Goal: Obtain resource: Download file/media

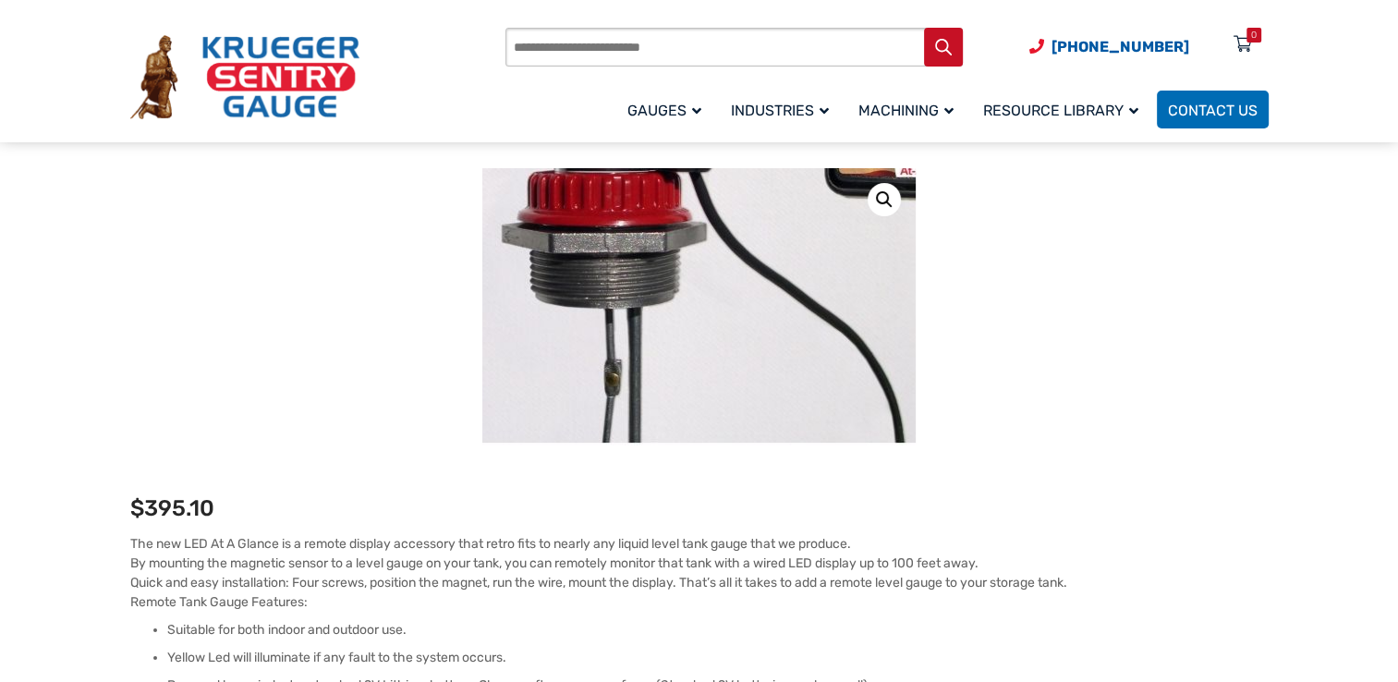
scroll to position [222, 0]
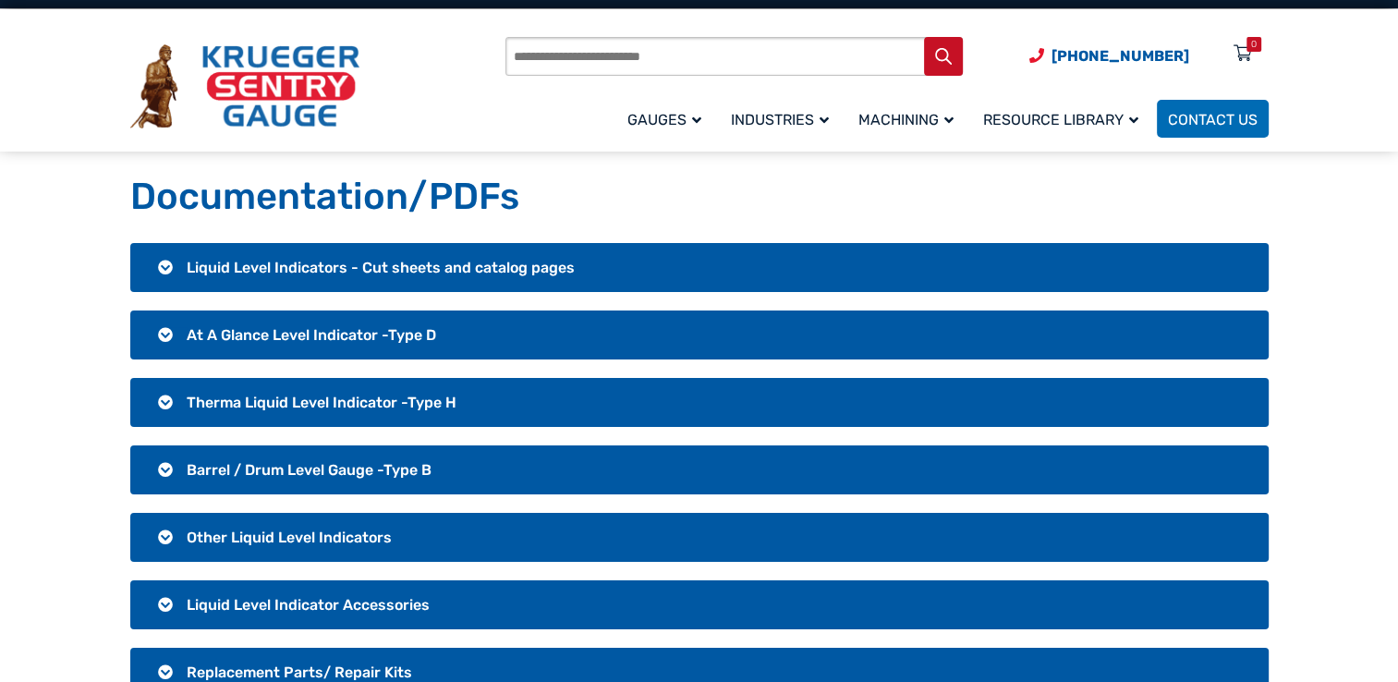
scroll to position [37, 0]
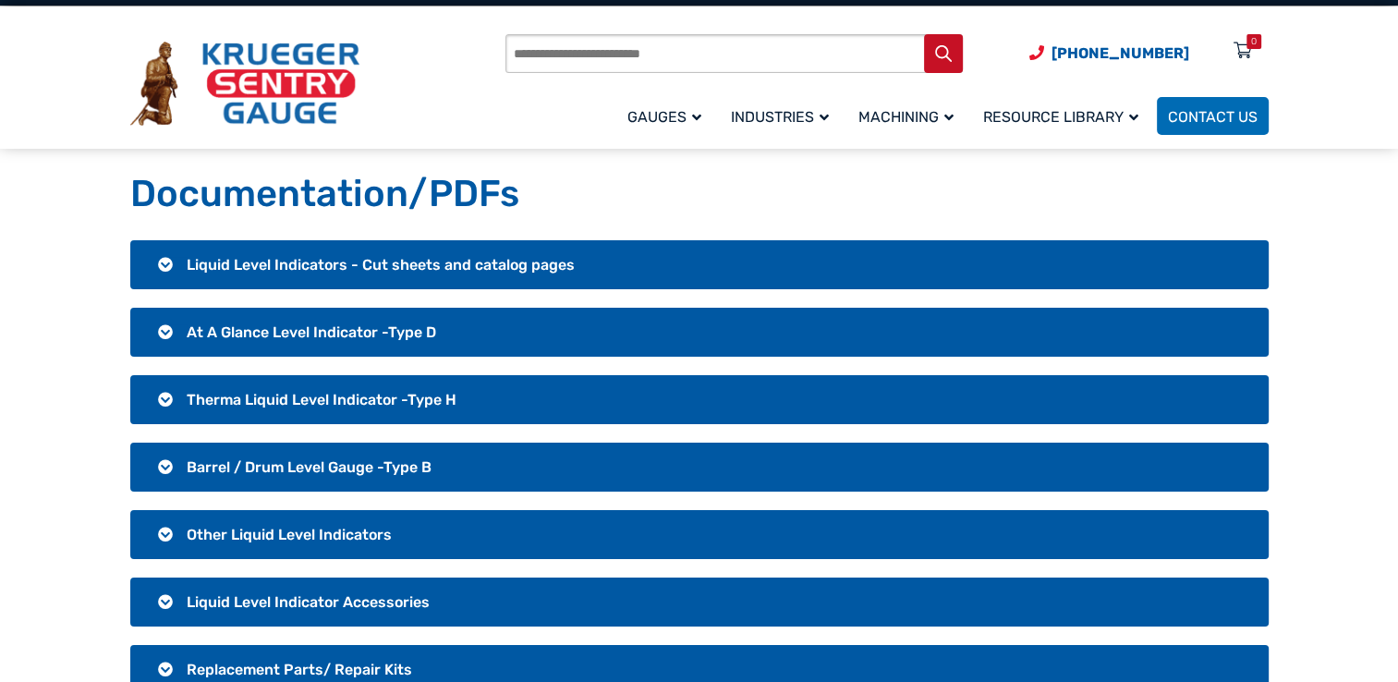
click at [296, 262] on span "Liquid Level Indicators - Cut sheets and catalog pages" at bounding box center [381, 265] width 388 height 18
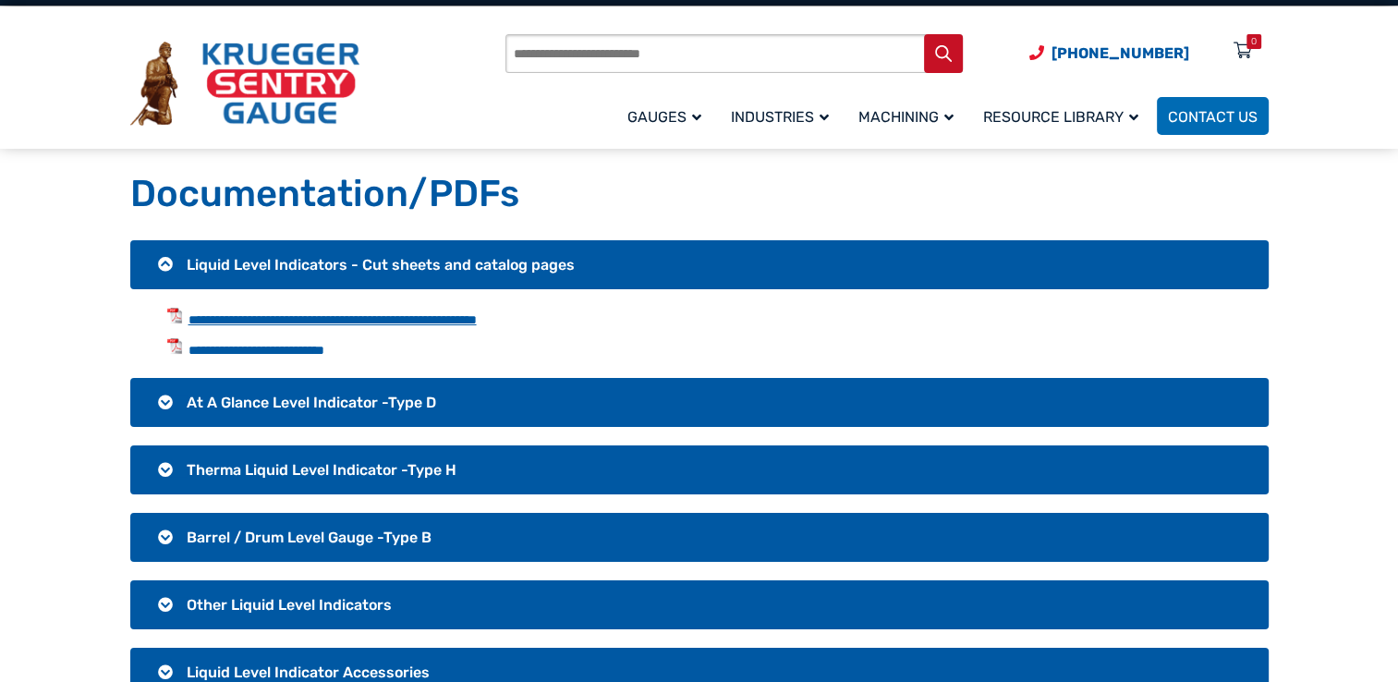
click at [281, 323] on link "**********" at bounding box center [332, 319] width 288 height 13
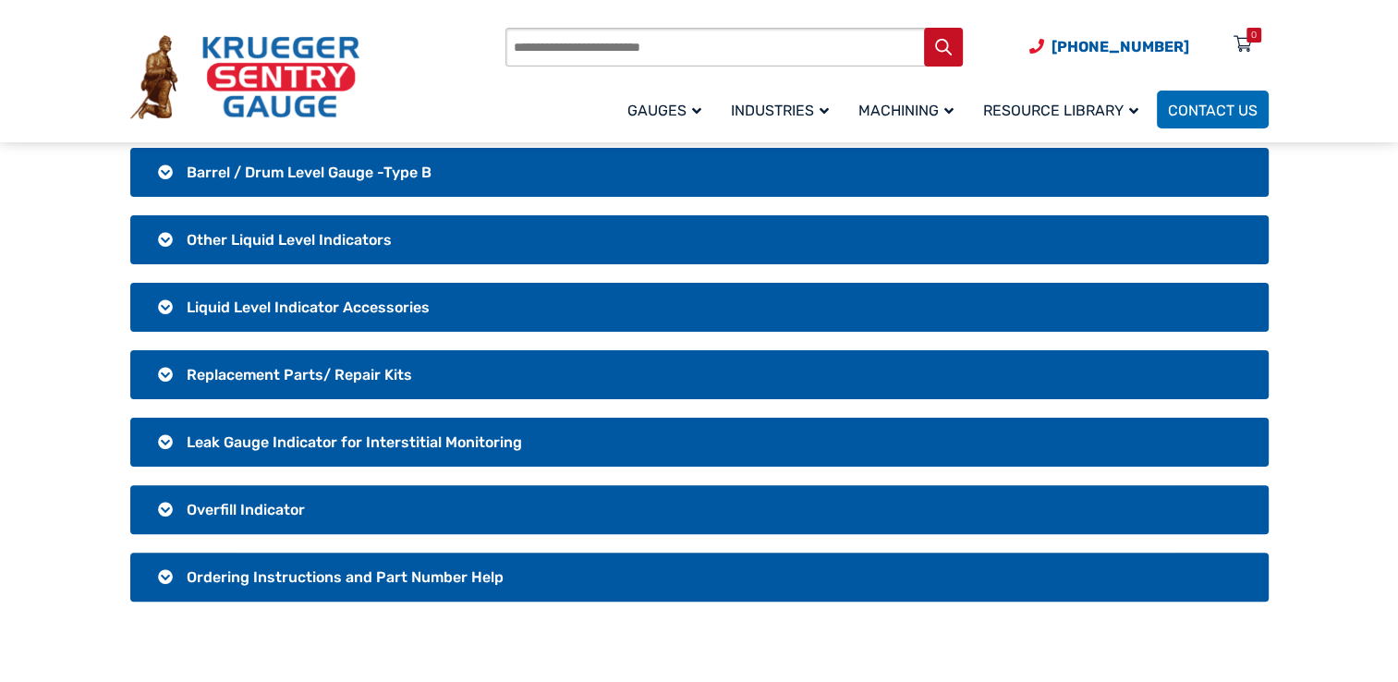
scroll to position [406, 0]
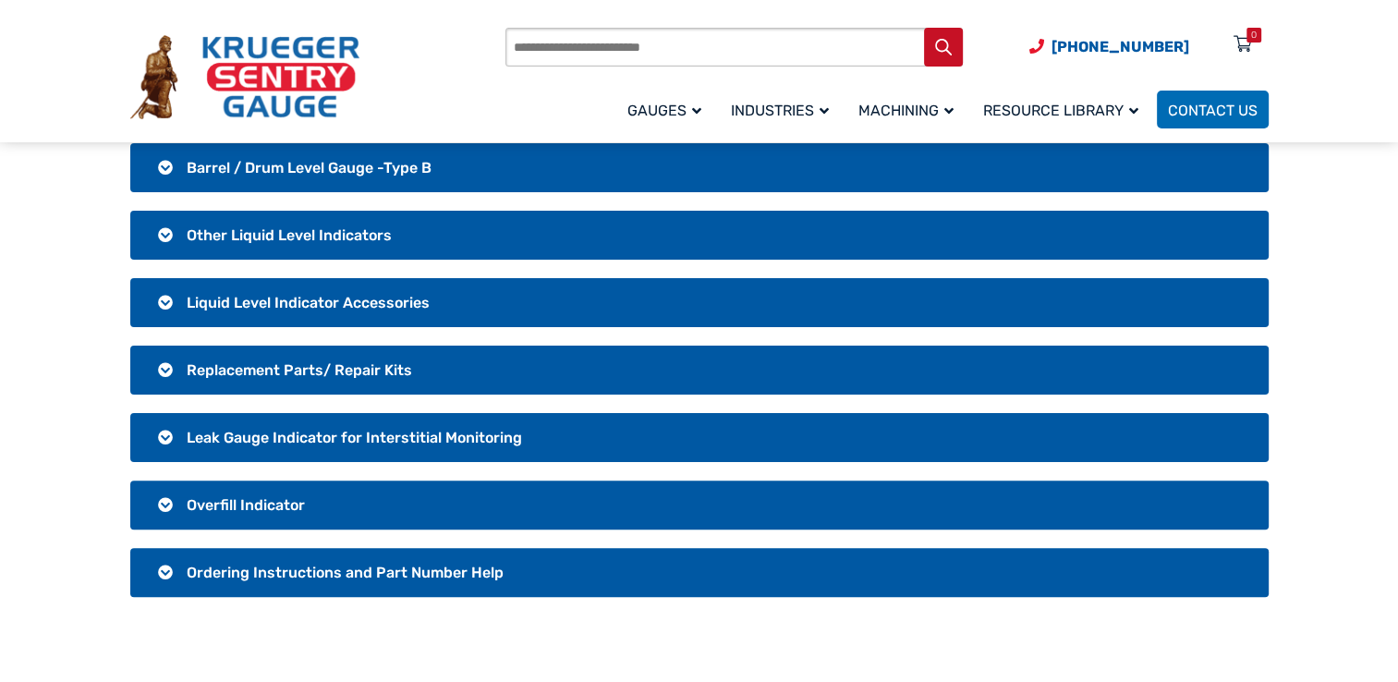
click at [228, 509] on span "Overfill Indicator" at bounding box center [246, 505] width 118 height 18
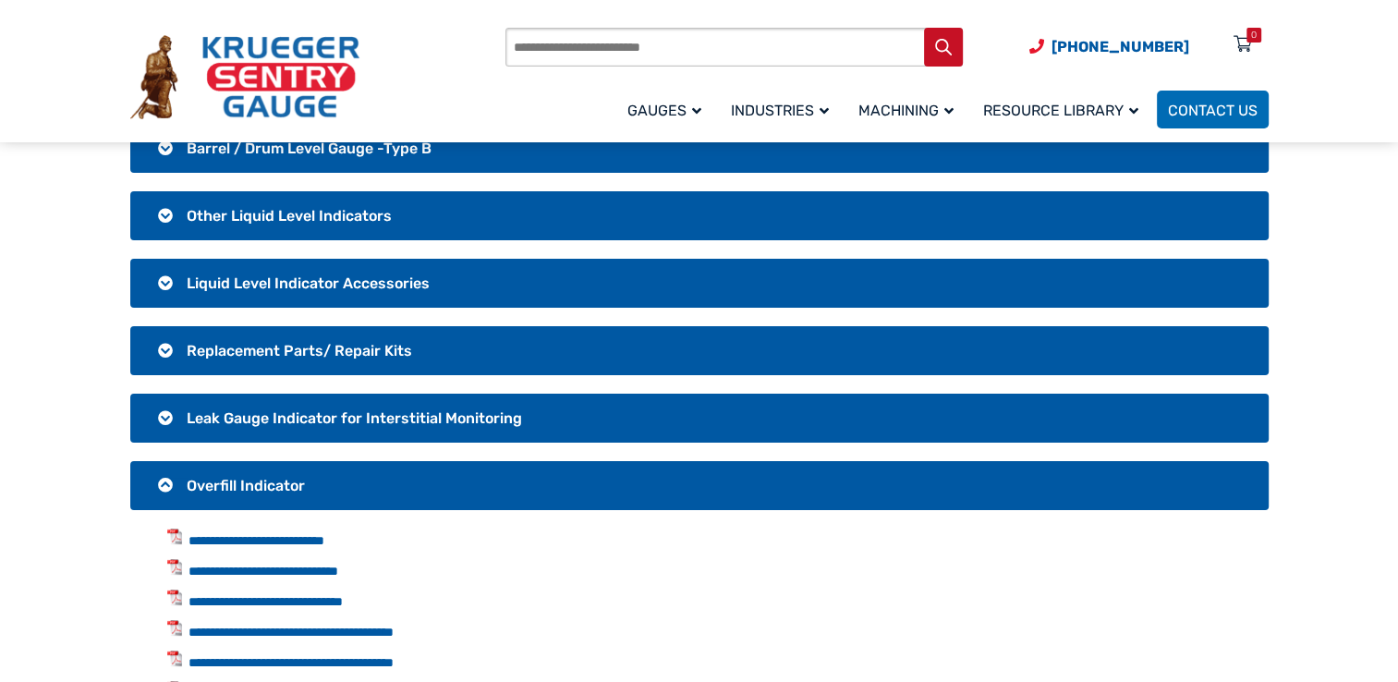
scroll to position [336, 0]
